Goal: Task Accomplishment & Management: Use online tool/utility

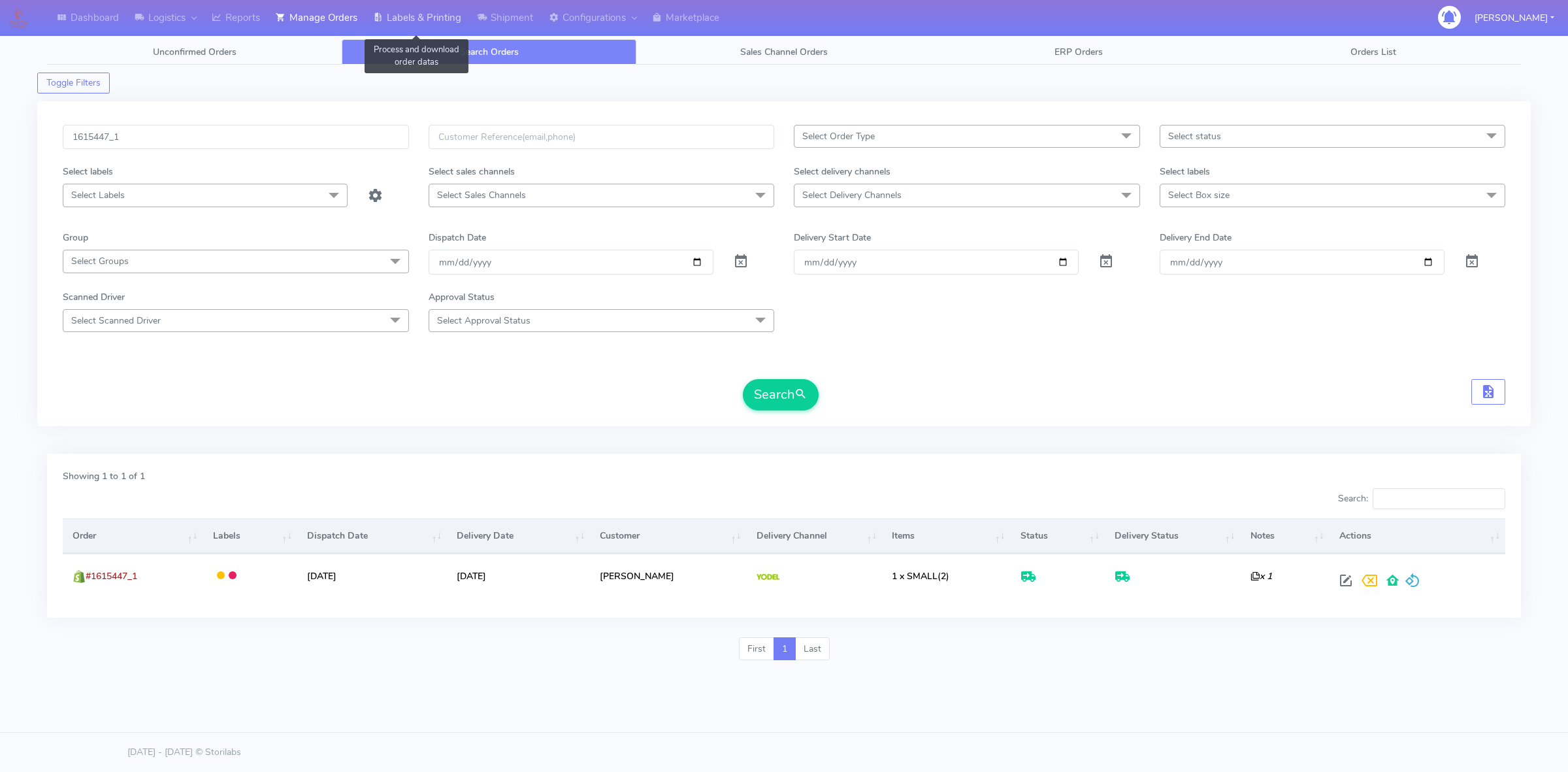
click at [406, 28] on link "Labels & Printing" at bounding box center [416, 18] width 104 height 36
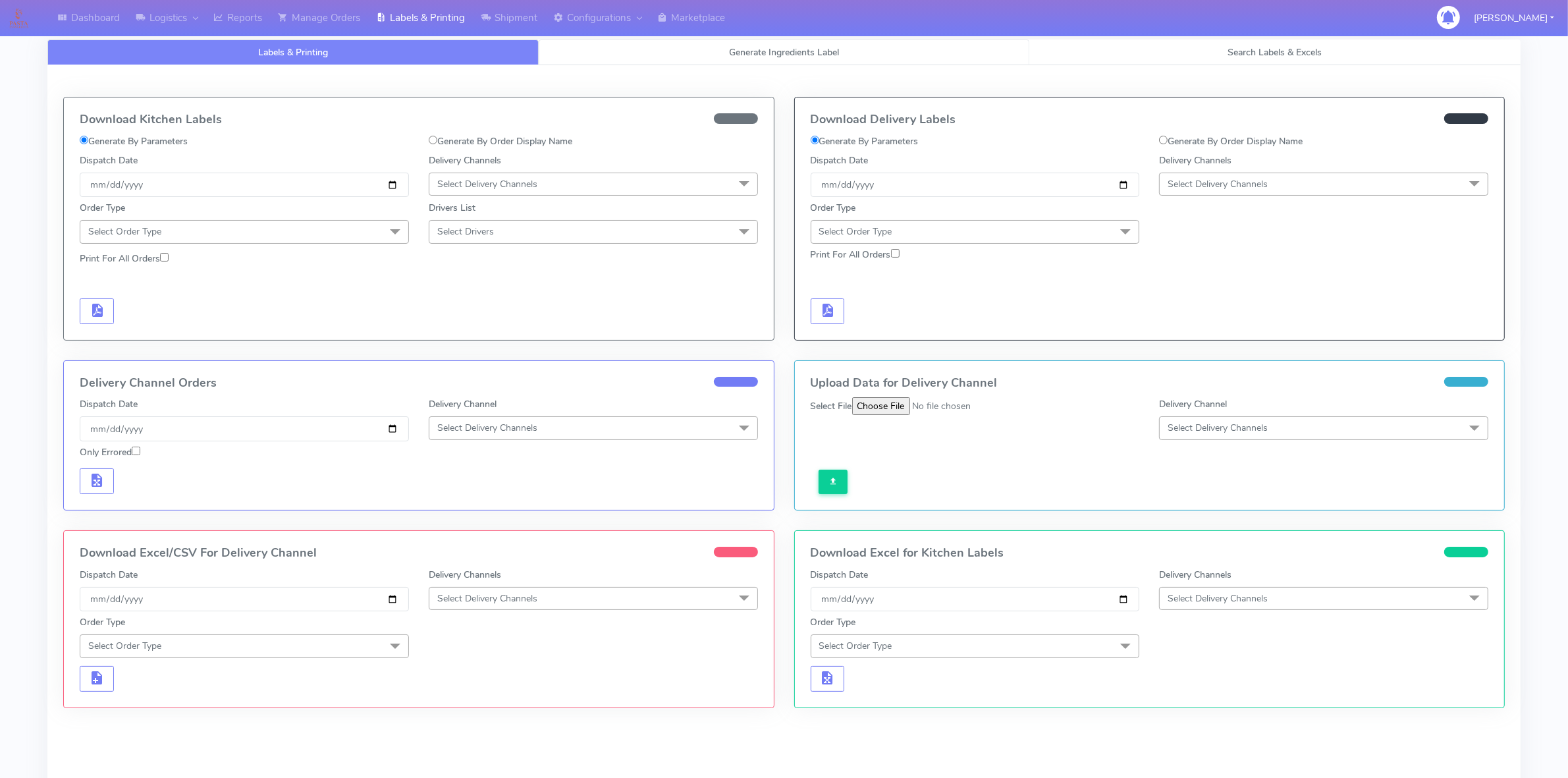
click at [567, 54] on link "Generate Ingredients Label" at bounding box center [784, 52] width 492 height 26
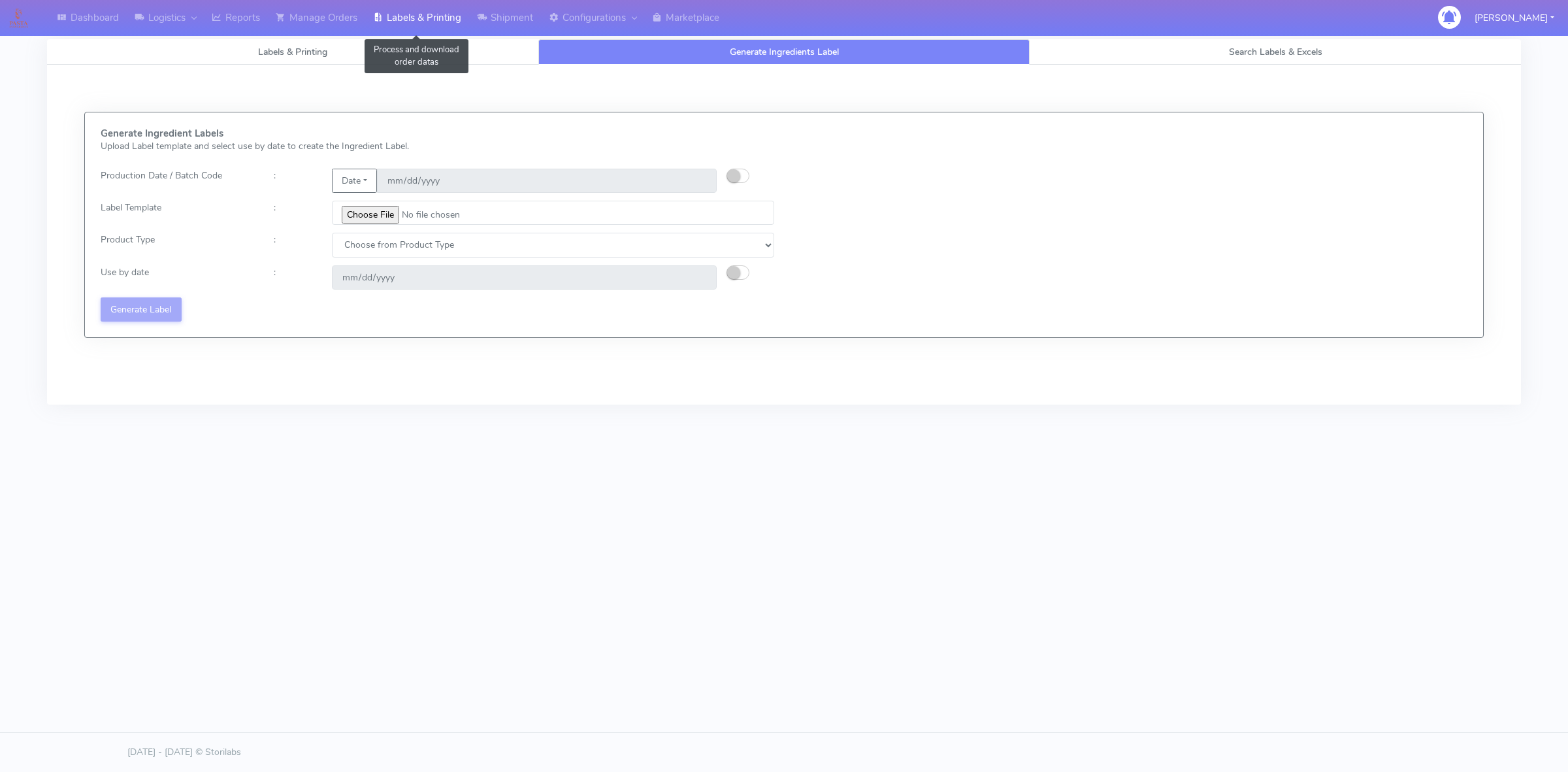
click at [462, 20] on link "Labels & Printing" at bounding box center [416, 18] width 104 height 36
click at [502, 16] on link "Shipment" at bounding box center [505, 18] width 72 height 36
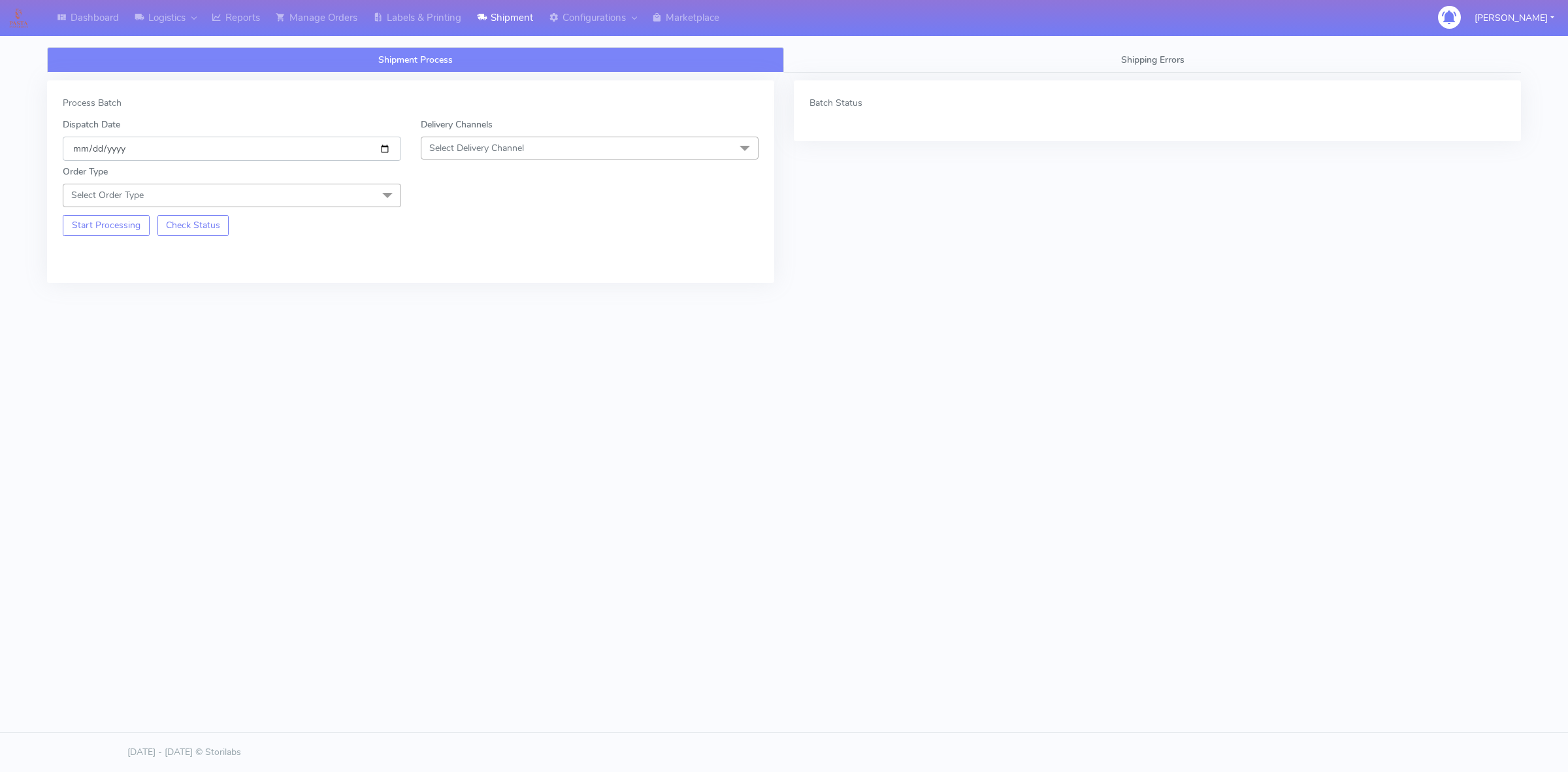
click at [382, 147] on input "[DATE]" at bounding box center [232, 148] width 339 height 24
type input "[DATE]"
click at [473, 155] on span "Select Delivery Channel" at bounding box center [590, 148] width 339 height 23
click at [455, 233] on div "OnFleet" at bounding box center [590, 230] width 324 height 13
click at [262, 200] on span "Select Order Type" at bounding box center [232, 195] width 339 height 23
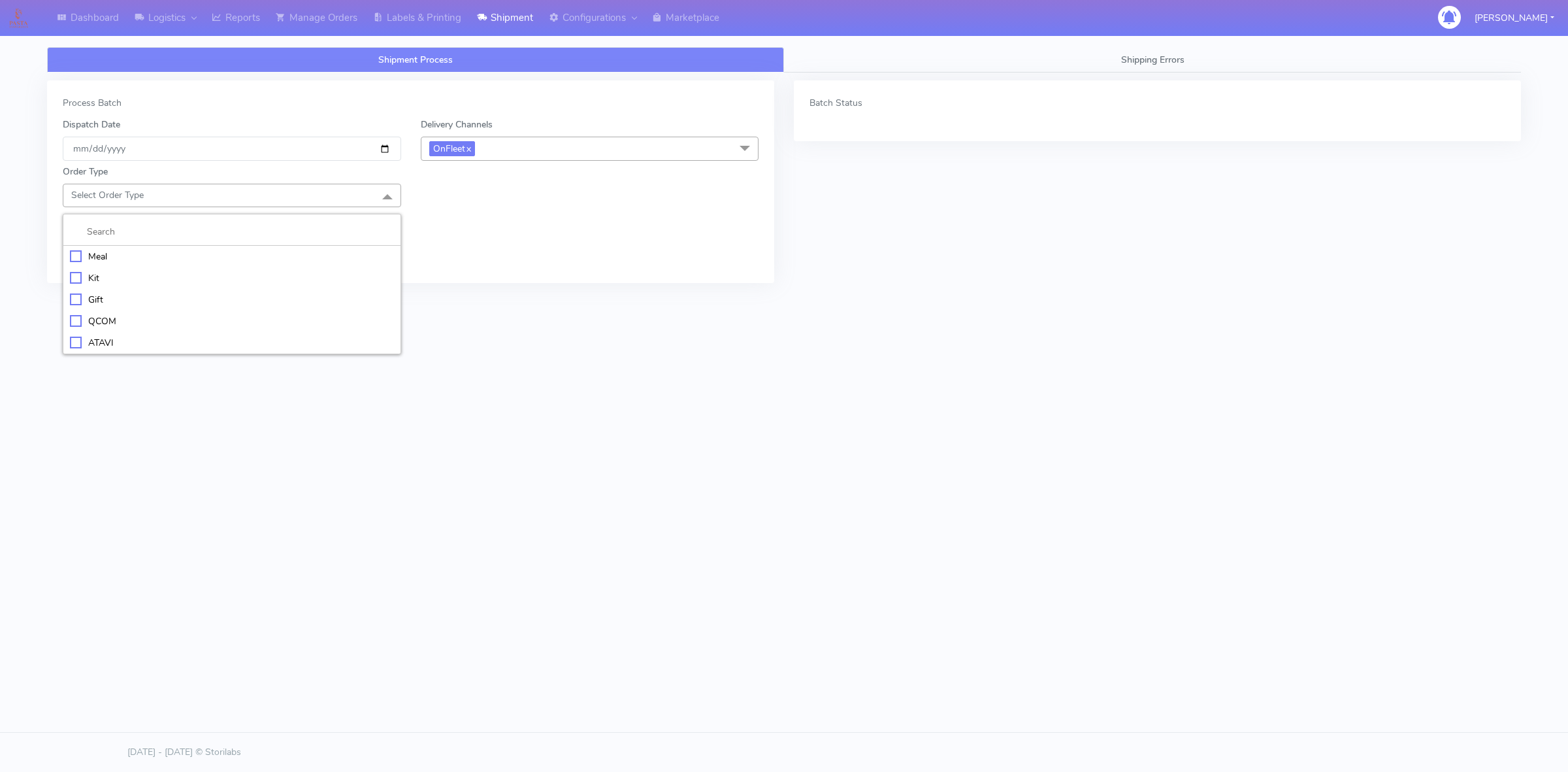
click at [99, 257] on div "Meal" at bounding box center [232, 257] width 324 height 13
click at [622, 206] on div "Order Type Meal x Meal Kit Gift QCOM ATAVI Box Size Select Box Size Small Small…" at bounding box center [411, 207] width 716 height 93
click at [623, 204] on span "Select Box Size" at bounding box center [590, 195] width 339 height 23
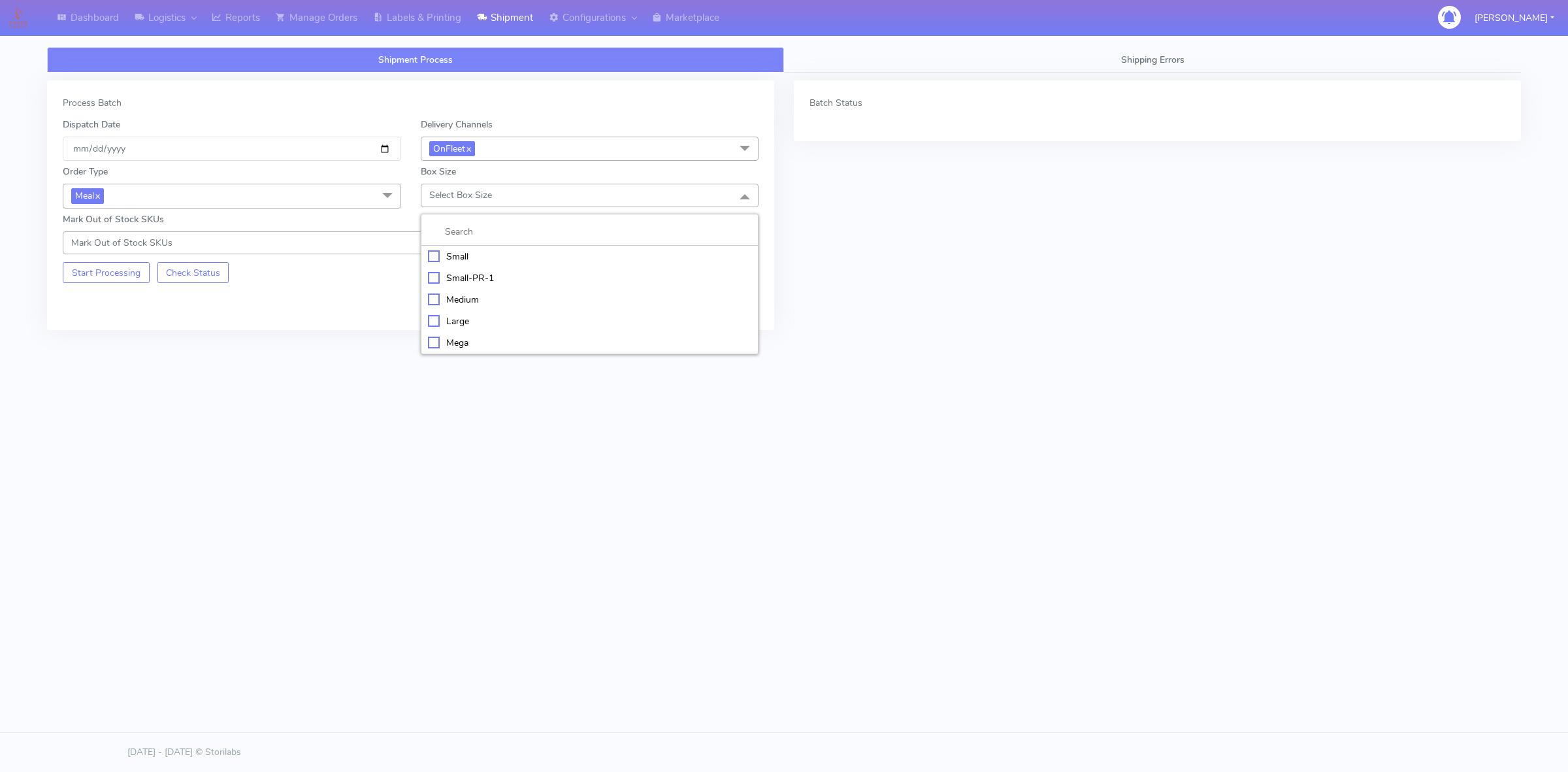
click at [469, 263] on div "Small" at bounding box center [590, 257] width 324 height 13
click at [112, 264] on button "Start Processing" at bounding box center [106, 273] width 87 height 21
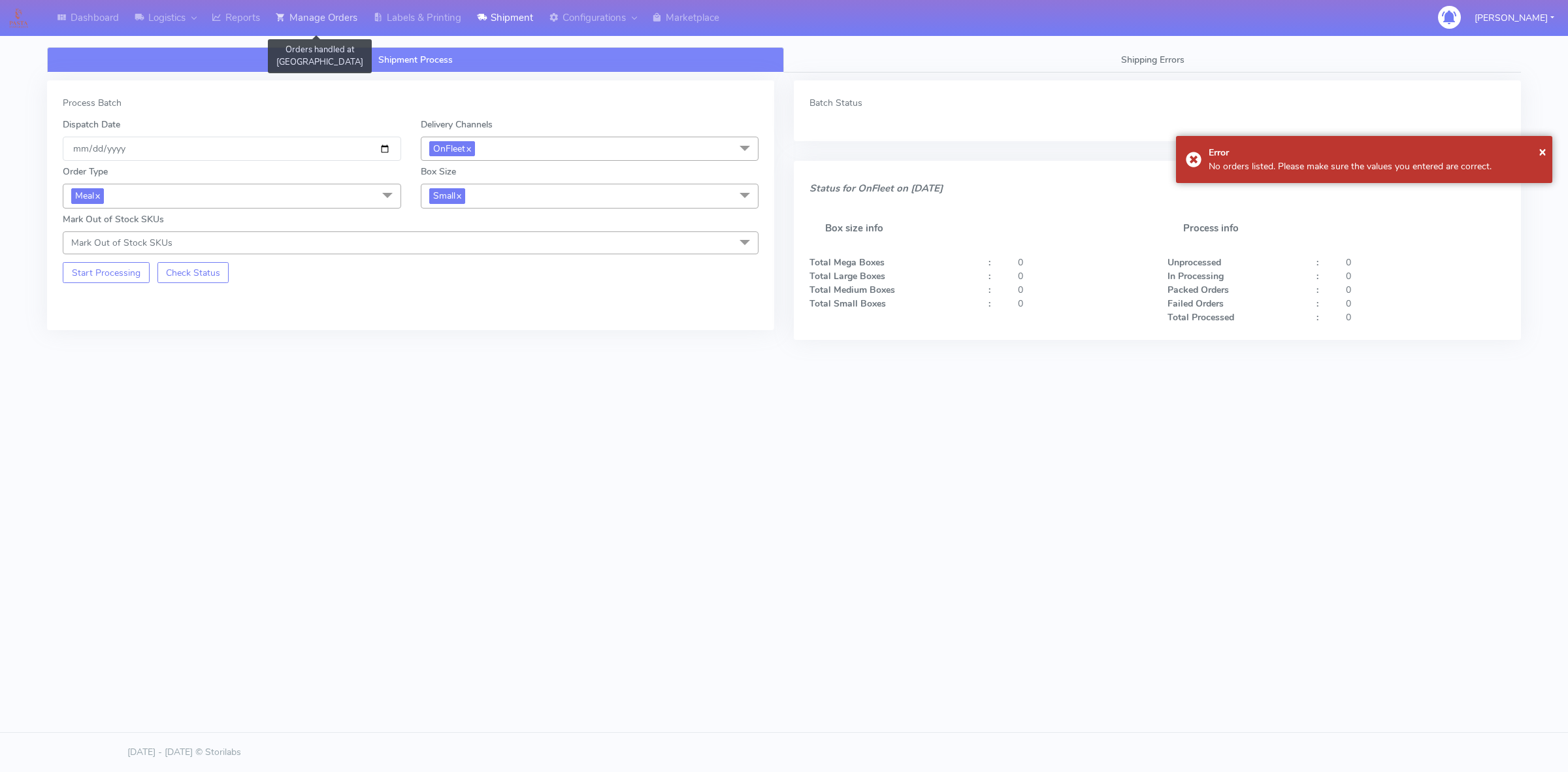
click at [315, 18] on link "Manage Orders" at bounding box center [317, 18] width 97 height 36
